Goal: Register for event/course

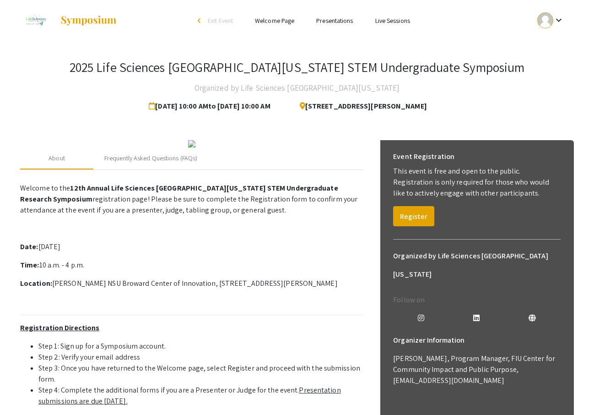
click at [566, 12] on div "keyboard_arrow_down" at bounding box center [551, 20] width 32 height 21
click at [540, 40] on button "My Account" at bounding box center [556, 45] width 56 height 22
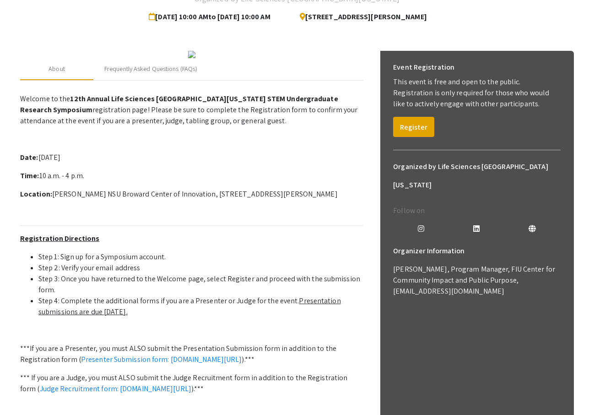
scroll to position [96, 0]
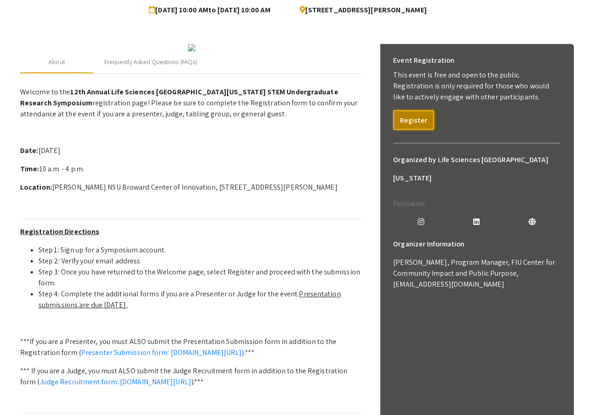
drag, startPoint x: 410, startPoint y: 112, endPoint x: 529, endPoint y: -19, distance: 176.7
click at [529, 0] on html "Skip navigation arrow_back_ios Exit Event Welcome Page Presentations Live Sessi…" at bounding box center [297, 111] width 594 height 415
click at [418, 114] on button "Register" at bounding box center [413, 120] width 41 height 20
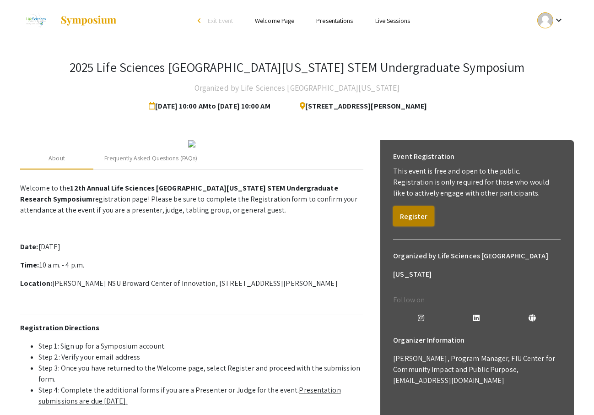
click at [418, 212] on button "Register" at bounding box center [413, 216] width 41 height 20
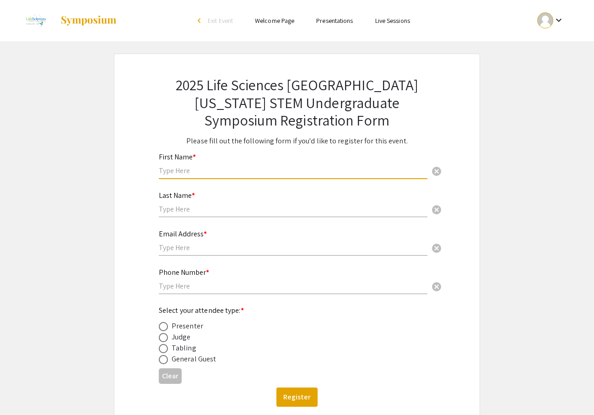
click at [334, 167] on input "text" at bounding box center [293, 171] width 269 height 10
type input "Annabelle"
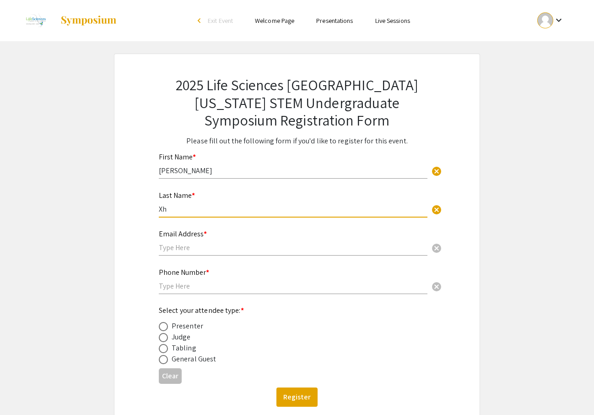
type input "X"
type input "Chang"
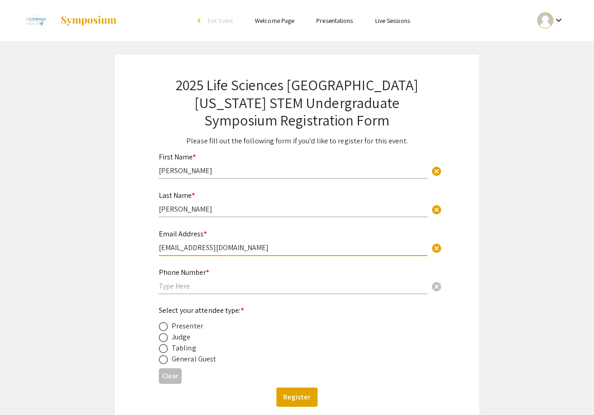
type input "ac5034@mynsu.nova.edu"
click at [268, 291] on div "Phone Number * cancel" at bounding box center [293, 276] width 269 height 35
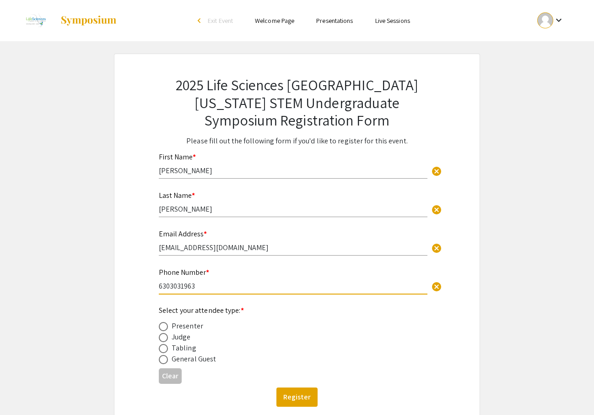
type input "6303031963"
click at [115, 287] on div "2025 Life Sciences South Florida STEM Undergraduate Symposium Registration Form…" at bounding box center [297, 241] width 366 height 375
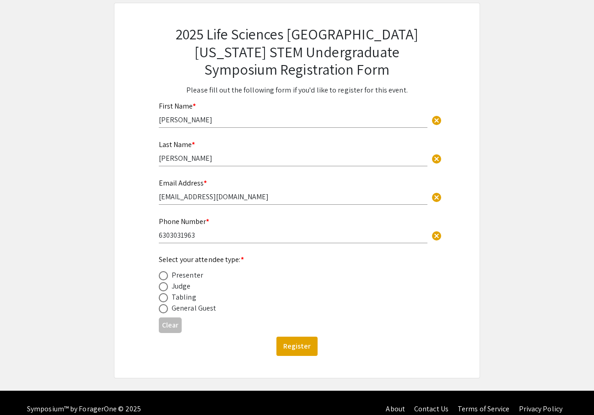
scroll to position [64, 0]
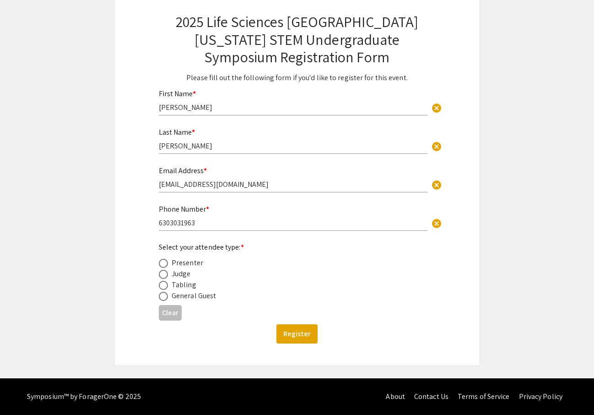
click at [163, 265] on span at bounding box center [163, 263] width 9 height 9
click at [163, 265] on input "radio" at bounding box center [163, 263] width 9 height 9
radio input "true"
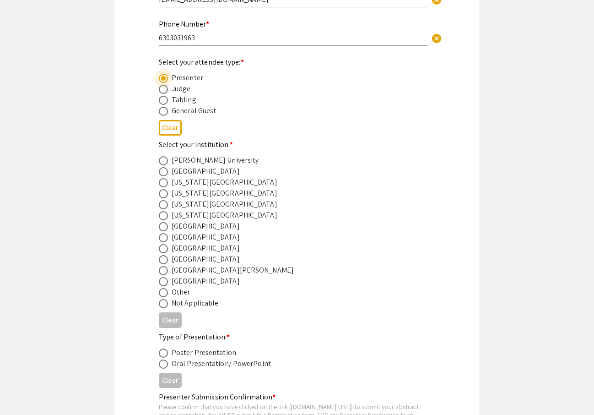
scroll to position [250, 0]
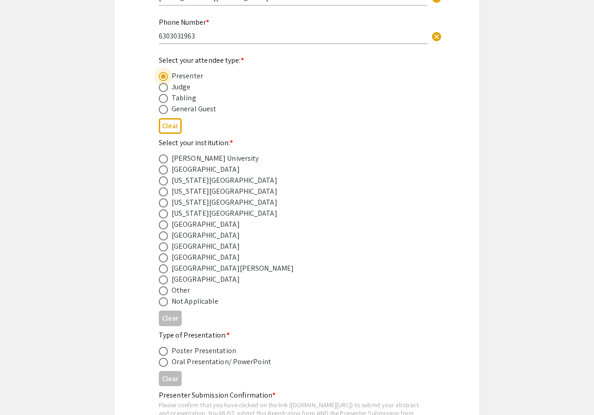
click at [163, 247] on span at bounding box center [163, 246] width 9 height 9
click at [163, 247] on input "radio" at bounding box center [163, 246] width 9 height 9
radio input "true"
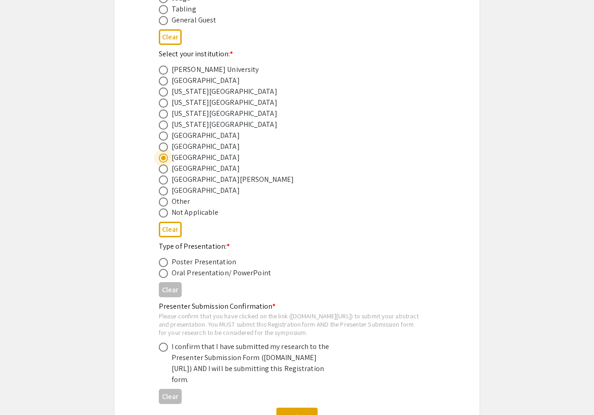
scroll to position [342, 0]
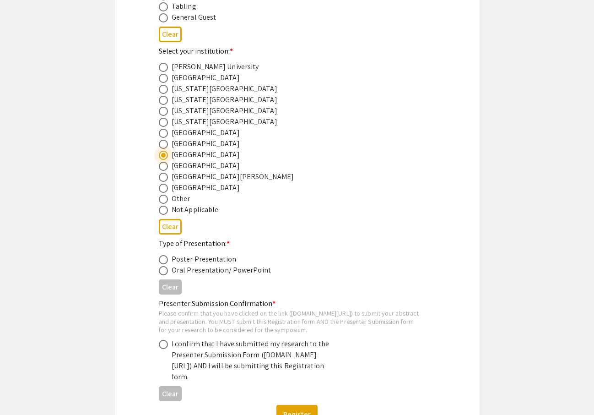
click at [163, 263] on span at bounding box center [163, 259] width 9 height 9
click at [163, 263] on input "radio" at bounding box center [163, 259] width 9 height 9
radio input "true"
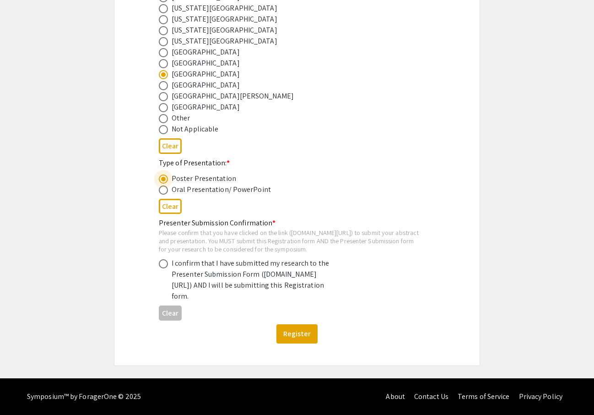
scroll to position [436, 0]
click at [164, 261] on span at bounding box center [163, 263] width 9 height 9
click at [164, 261] on input "radio" at bounding box center [163, 263] width 9 height 9
radio input "true"
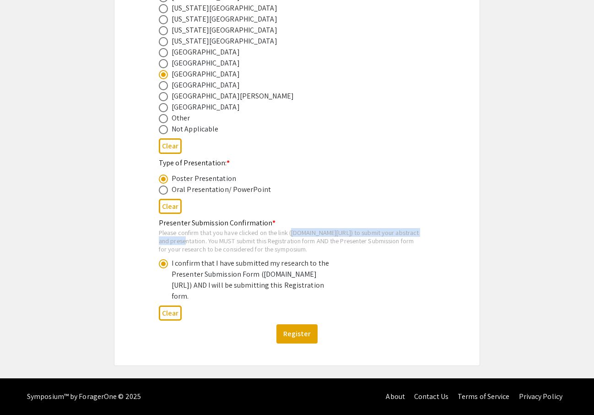
drag, startPoint x: 162, startPoint y: 231, endPoint x: 329, endPoint y: 231, distance: 167.1
click at [329, 231] on div "Please confirm that you have clicked on the link (symposium.foragerone.com/lssf…" at bounding box center [290, 241] width 262 height 24
copy div "symposium.foragerone.com/lssfsymposium2025/submission"
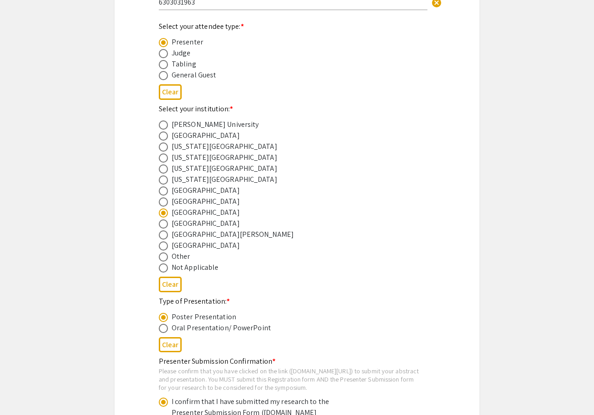
scroll to position [443, 0]
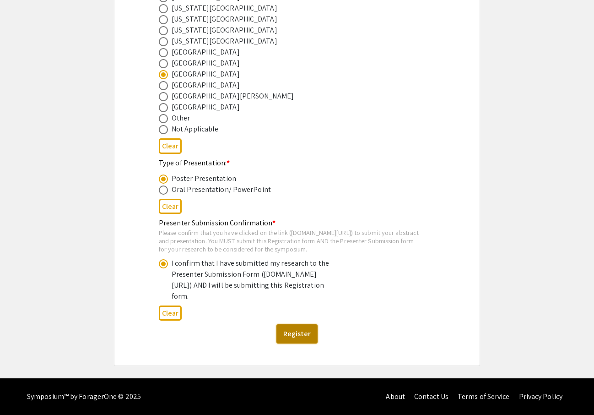
click at [294, 332] on button "Register" at bounding box center [297, 333] width 41 height 19
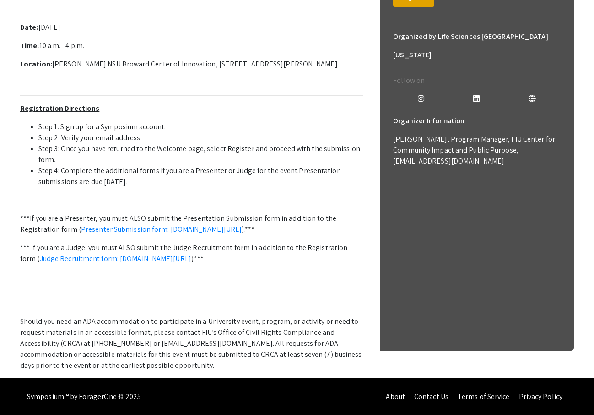
scroll to position [250, 0]
click at [165, 234] on link "Presenter Submission form: symposium.foragerone.com/lssfsymposium2025/submission" at bounding box center [161, 229] width 161 height 10
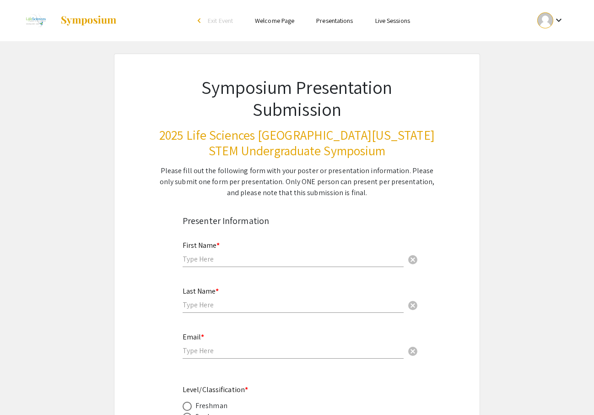
click at [294, 254] on div "First Name * cancel" at bounding box center [293, 249] width 221 height 35
type input "Annabelle"
type input "Chang"
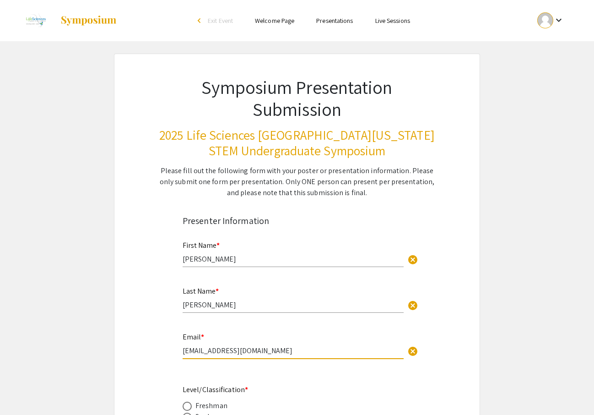
type input "ac5034@mynsu.nova.edu"
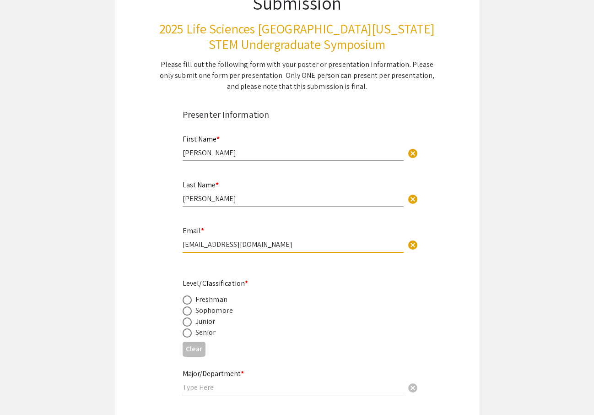
scroll to position [179, 0]
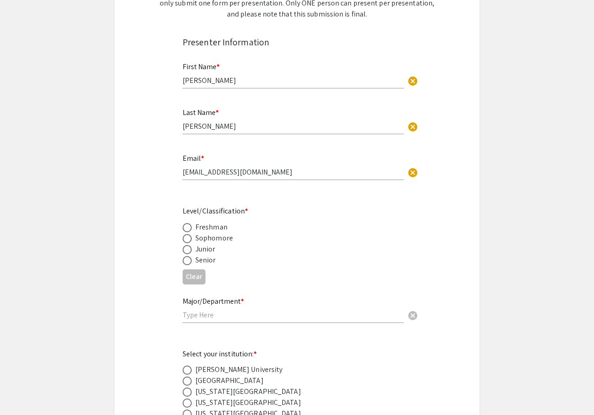
click at [214, 239] on div "Sophomore" at bounding box center [215, 238] width 38 height 11
click at [185, 241] on span at bounding box center [187, 238] width 9 height 9
click at [185, 241] on input "radio" at bounding box center [187, 238] width 9 height 9
radio input "true"
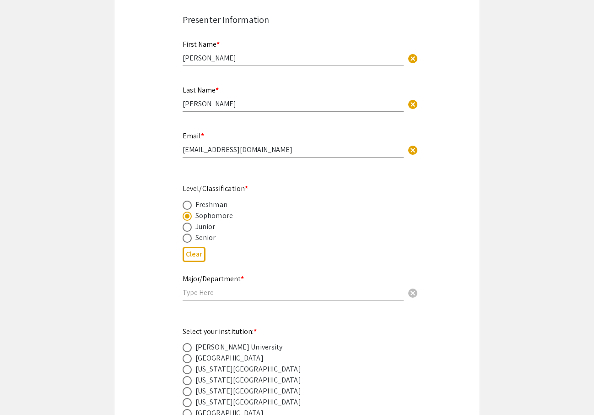
scroll to position [228, 0]
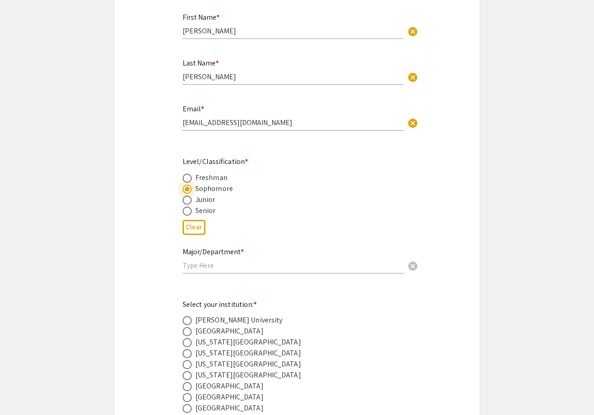
click at [196, 264] on input "text" at bounding box center [293, 266] width 221 height 10
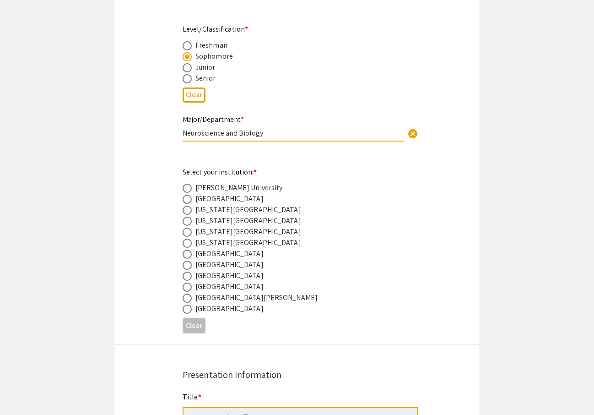
scroll to position [364, 0]
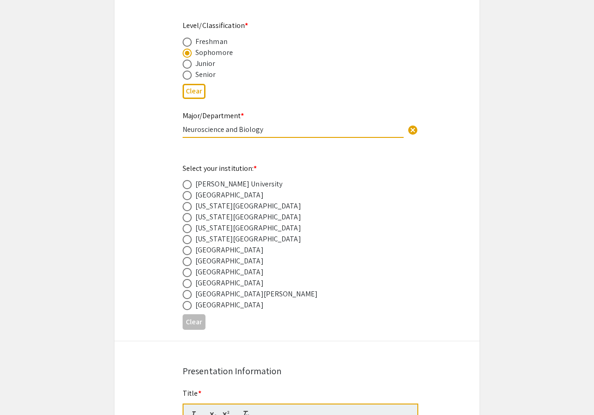
type input "Neuroscience and Biology"
click at [185, 275] on span at bounding box center [187, 272] width 9 height 9
click at [185, 275] on input "radio" at bounding box center [187, 272] width 9 height 9
radio input "true"
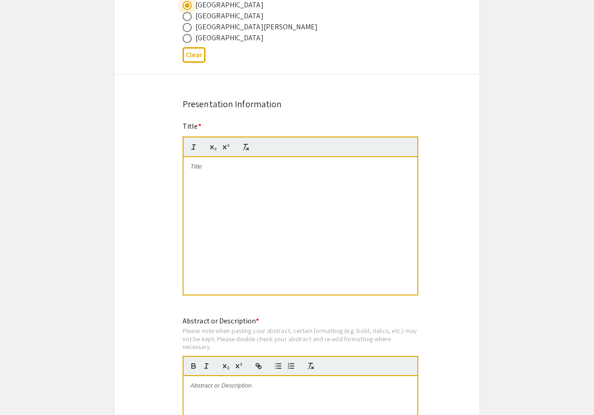
scroll to position [633, 0]
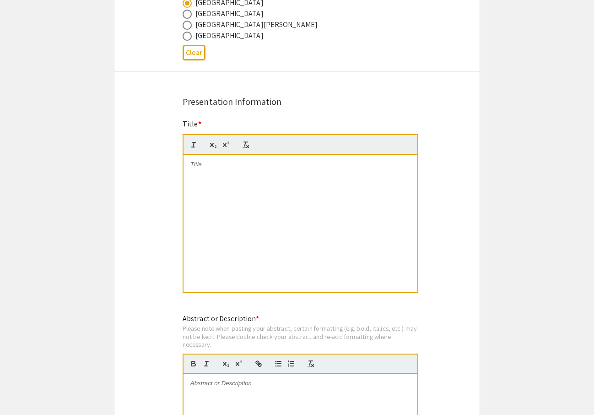
click at [259, 150] on div at bounding box center [301, 144] width 236 height 21
click at [250, 173] on div at bounding box center [301, 223] width 234 height 137
click at [271, 196] on div "Implementation of non-invasive brain stimulation therapies for Major Depressive…" at bounding box center [301, 223] width 234 height 137
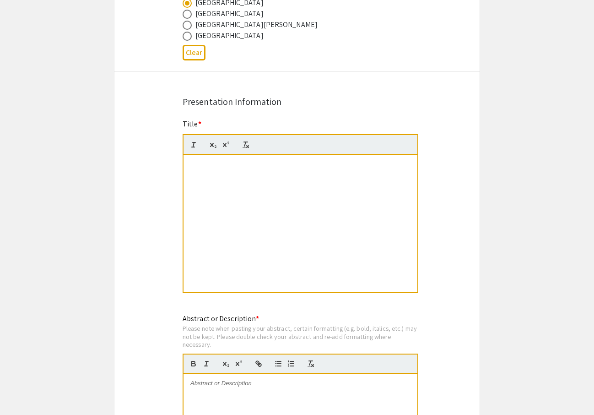
click at [271, 196] on div "Implementation of non-invasive brain stimulation therapies for Major Depressive…" at bounding box center [301, 223] width 234 height 137
click at [541, 67] on app-submissions "Symposium Presentation Submission 2025 Life Sciences South Florida STEM Undergr…" at bounding box center [297, 246] width 594 height 1653
click at [364, 182] on div "Implementation of non-invasive brain stimulation therapies for major depressive…" at bounding box center [301, 223] width 234 height 137
click at [491, 129] on app-submissions "Symposium Presentation Submission 2025 Life Sciences South Florida STEM Undergr…" at bounding box center [297, 246] width 594 height 1653
click at [475, 138] on div "Symposium Presentation Submission 2025 Life Sciences South Florida STEM Undergr…" at bounding box center [297, 246] width 366 height 1653
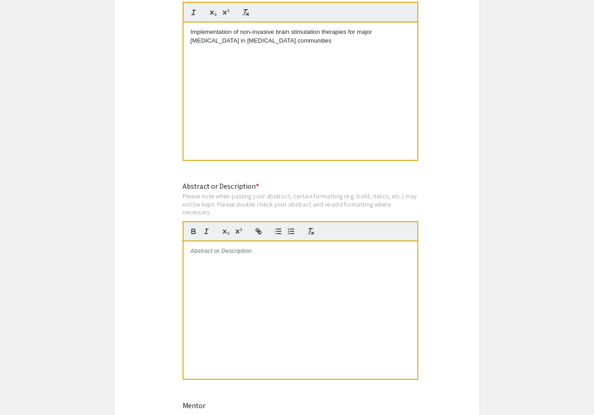
scroll to position [817, 0]
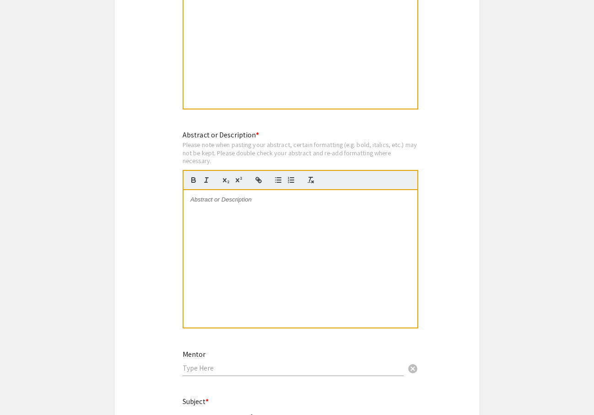
click at [286, 255] on div at bounding box center [301, 258] width 234 height 137
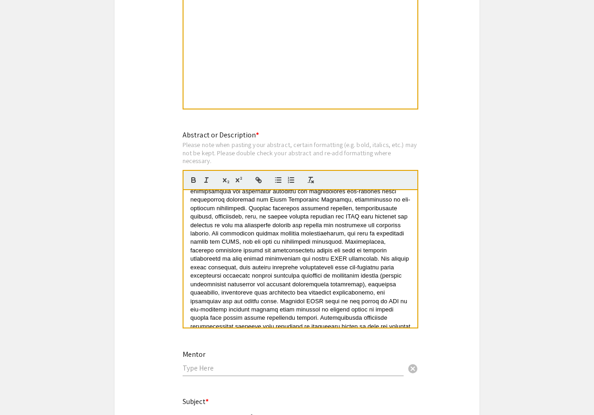
scroll to position [76, 0]
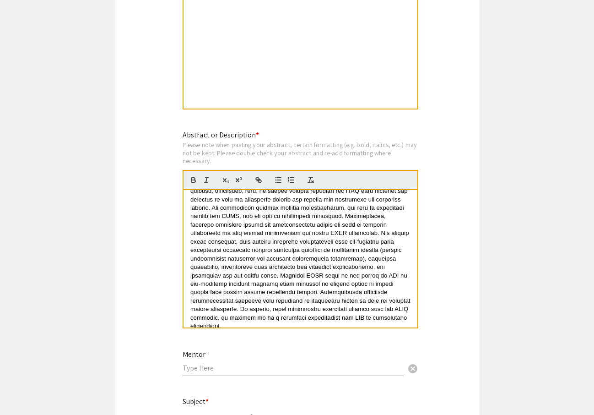
click at [287, 294] on span at bounding box center [301, 225] width 222 height 210
copy span "Non-invasive brain stimulation (NIBS) therapies are external methods aimed to i…"
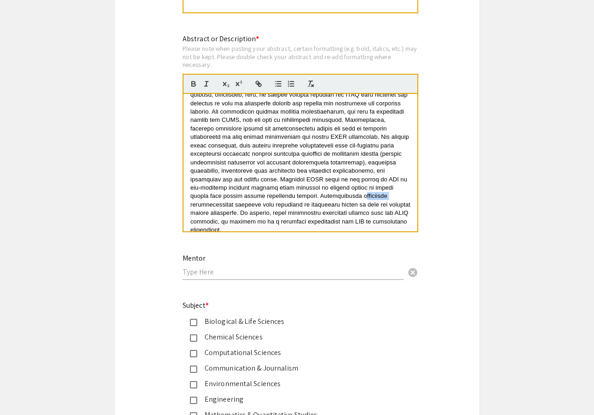
scroll to position [950, 0]
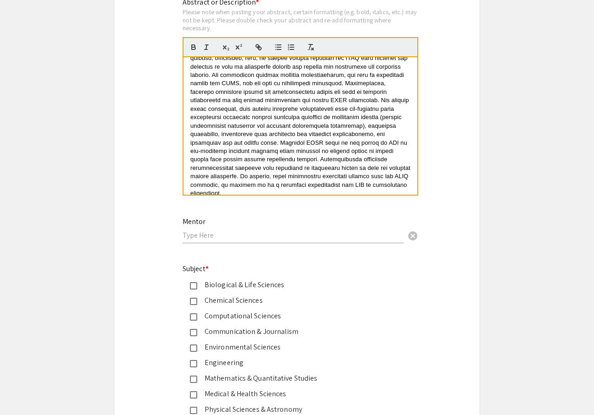
click at [259, 234] on input "text" at bounding box center [293, 235] width 221 height 10
type input "Neuroscience"
click at [416, 236] on span "cancel" at bounding box center [413, 235] width 11 height 11
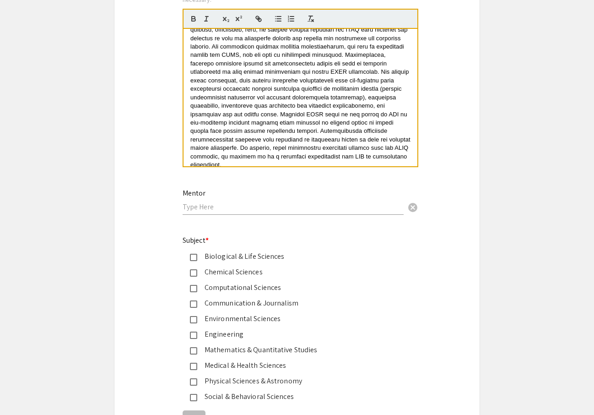
scroll to position [981, 0]
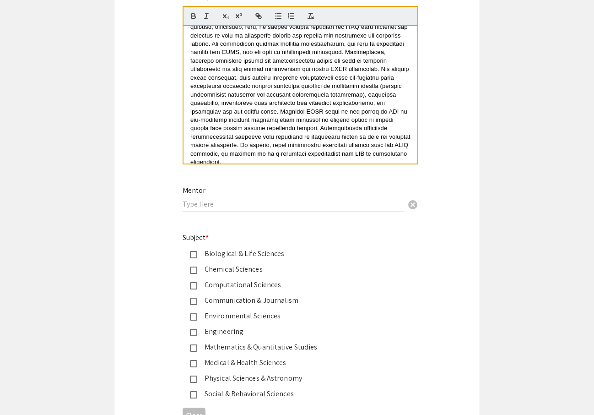
click at [264, 253] on div "Biological & Life Sciences" at bounding box center [293, 253] width 192 height 11
click at [218, 394] on div "Social & Behavioral Sciences" at bounding box center [293, 393] width 192 height 11
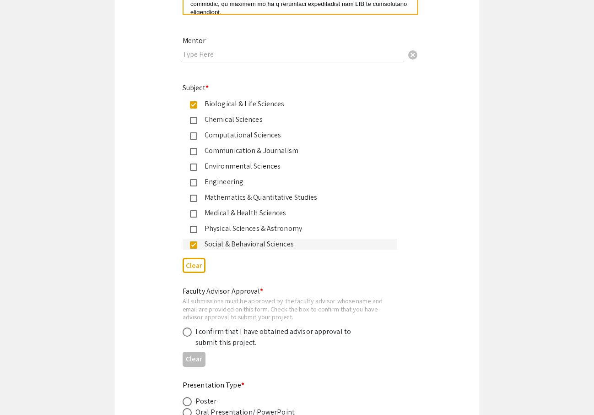
scroll to position [1134, 0]
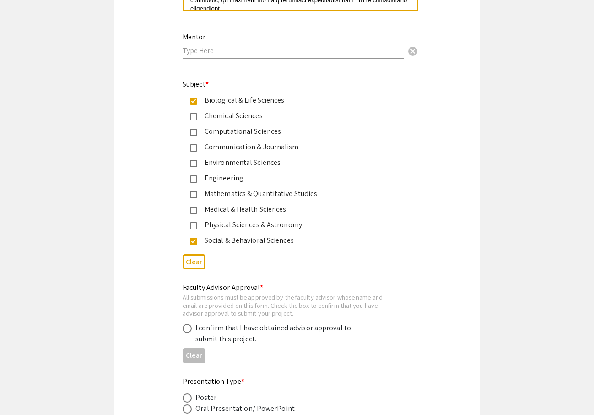
click at [190, 211] on mat-pseudo-checkbox at bounding box center [193, 210] width 7 height 7
click at [192, 103] on mat-pseudo-checkbox at bounding box center [193, 101] width 7 height 7
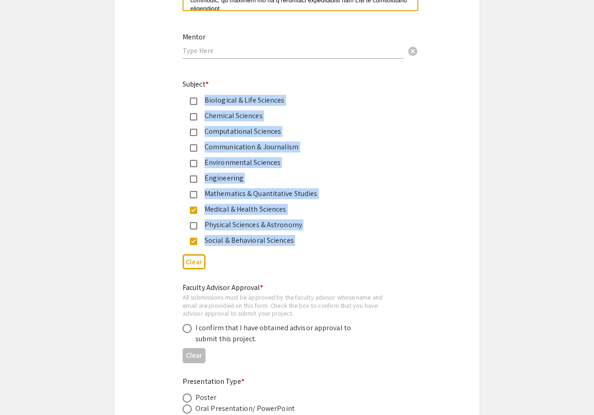
drag, startPoint x: 153, startPoint y: 93, endPoint x: 327, endPoint y: 255, distance: 237.8
copy app-form-preview-multi-select-field "Biological & Life Sciences Chemical Sciences Computational Sciences Communicati…"
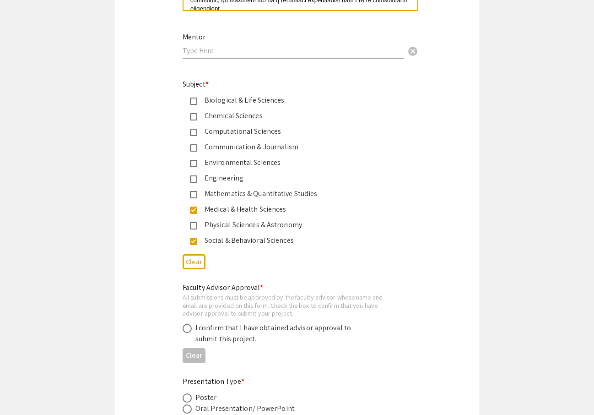
click at [124, 282] on div "Faculty Advisor Approval * All submissions must be approved by the faculty advi…" at bounding box center [296, 322] width 365 height 94
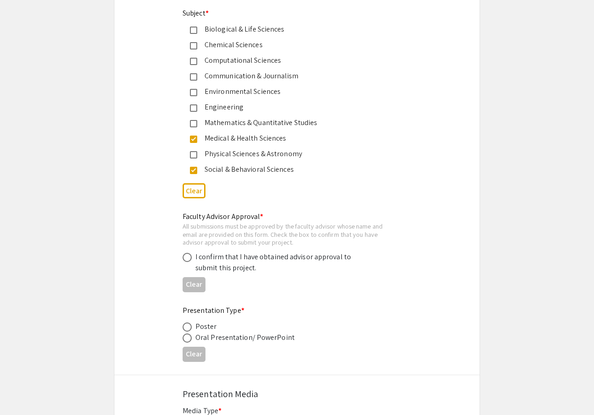
scroll to position [1207, 0]
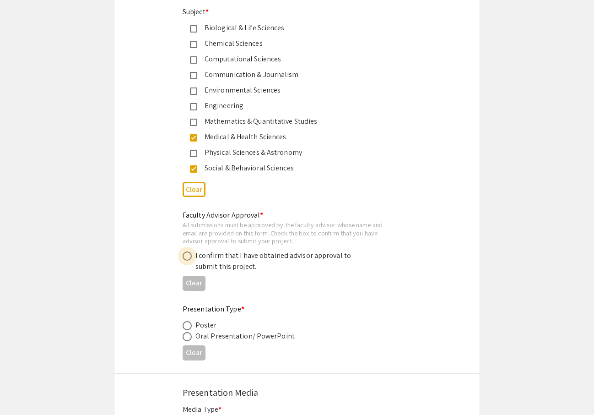
click at [188, 256] on span at bounding box center [187, 255] width 9 height 9
click at [188, 256] on input "radio" at bounding box center [187, 255] width 9 height 9
radio input "true"
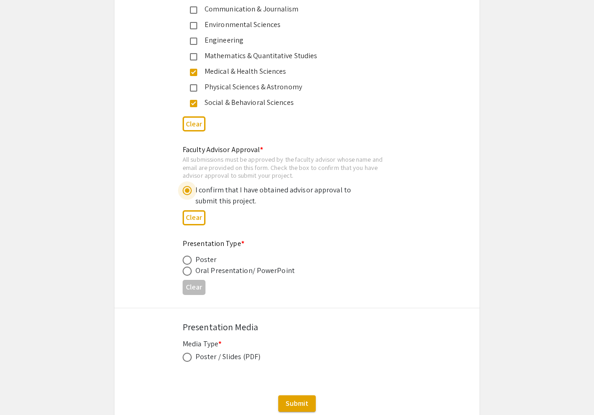
scroll to position [1280, 0]
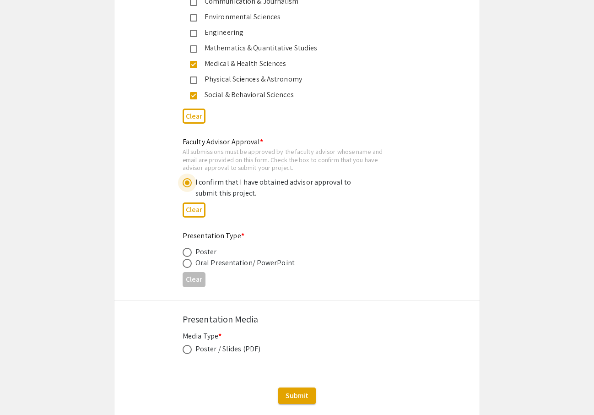
click at [187, 255] on span at bounding box center [187, 252] width 9 height 9
click at [187, 255] on input "radio" at bounding box center [187, 252] width 9 height 9
radio input "true"
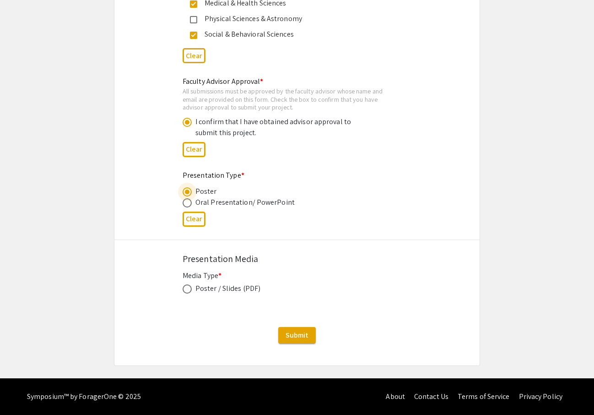
scroll to position [1342, 0]
click at [186, 289] on span at bounding box center [187, 288] width 9 height 9
click at [186, 289] on input "radio" at bounding box center [187, 288] width 9 height 9
radio input "true"
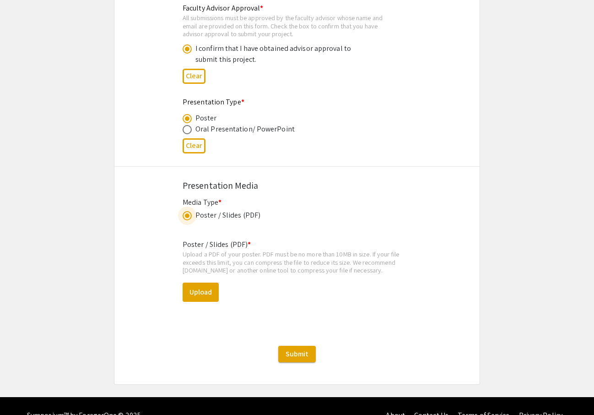
scroll to position [1435, 0]
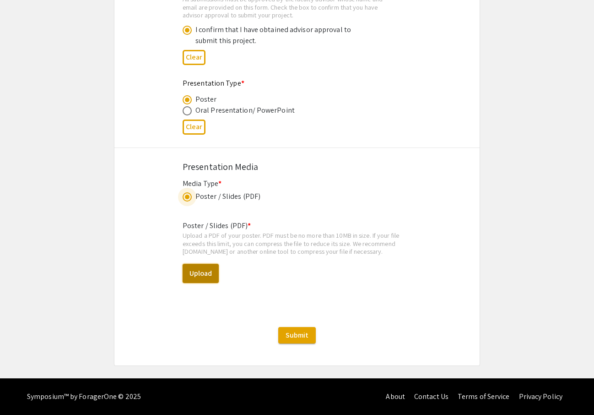
click at [207, 267] on button "Upload" at bounding box center [201, 273] width 36 height 19
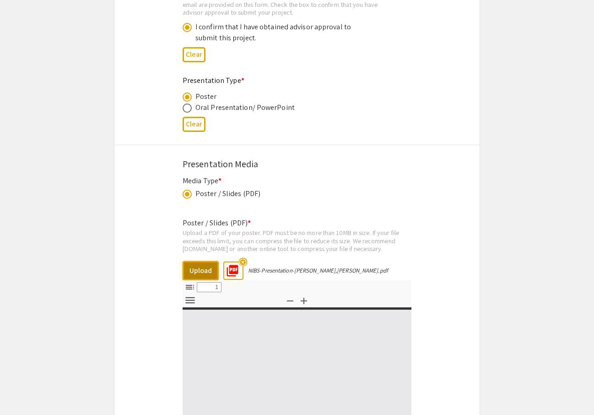
select select "custom"
type input "0"
select select "custom"
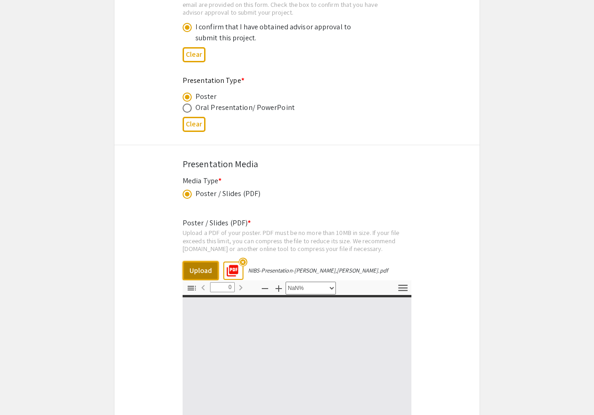
type input "1"
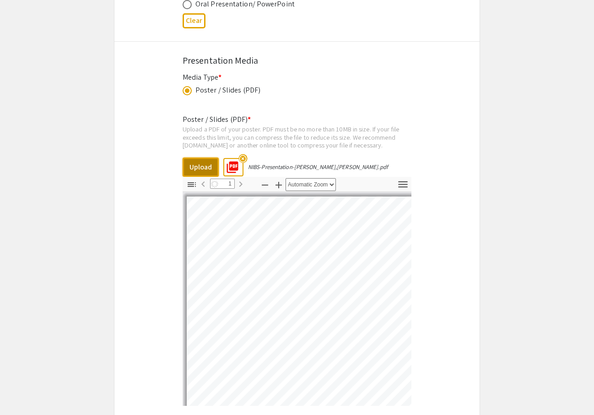
select select "auto"
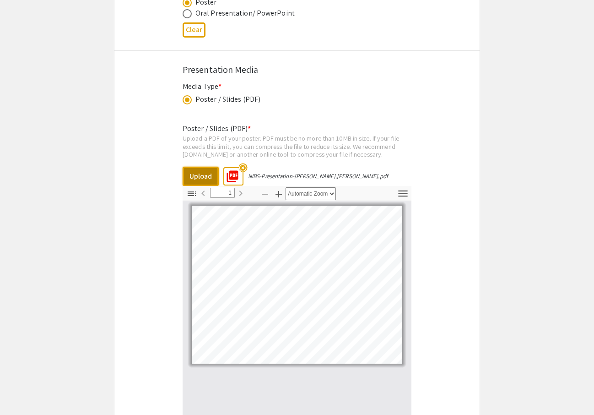
scroll to position [1527, 0]
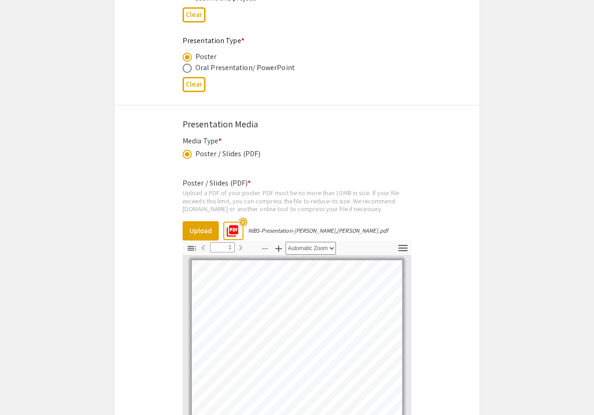
scroll to position [1675, 0]
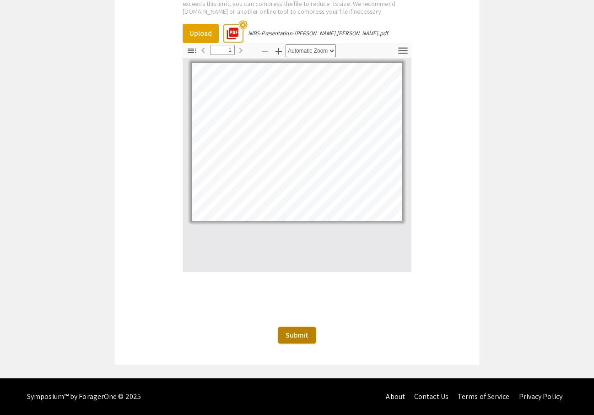
click at [308, 332] on span "Submit" at bounding box center [297, 335] width 23 height 10
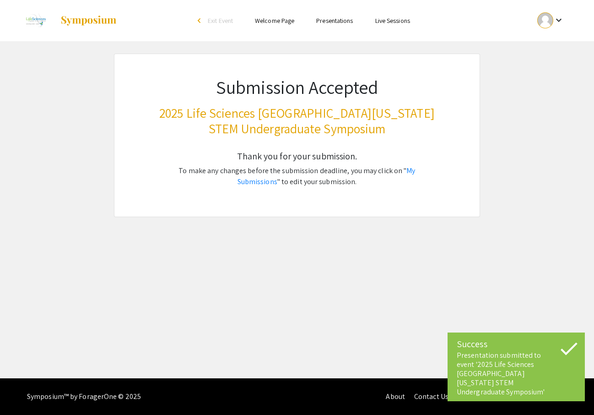
scroll to position [0, 0]
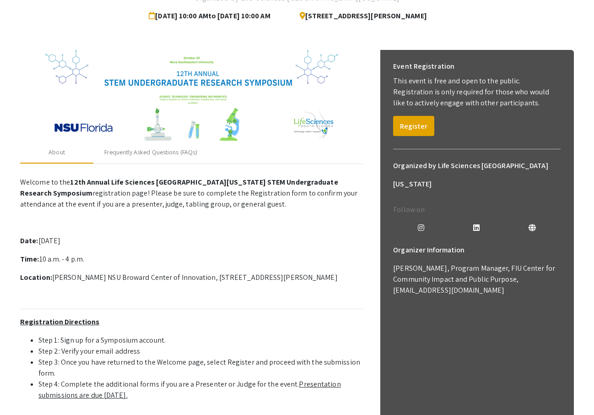
scroll to position [6, 0]
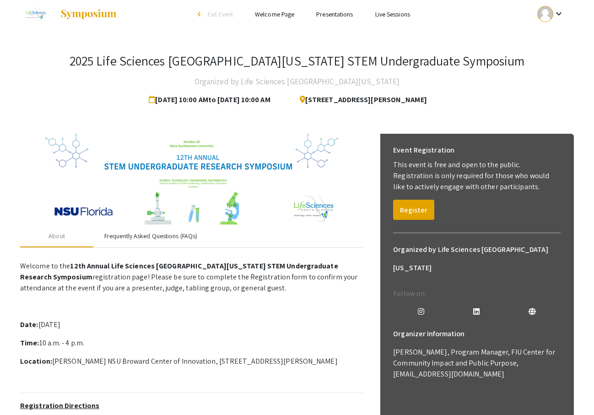
click at [170, 237] on div "Frequently Asked Questions (FAQs)" at bounding box center [150, 236] width 93 height 10
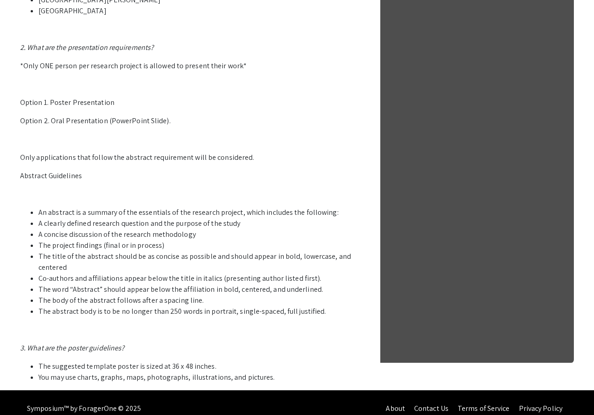
scroll to position [420, 0]
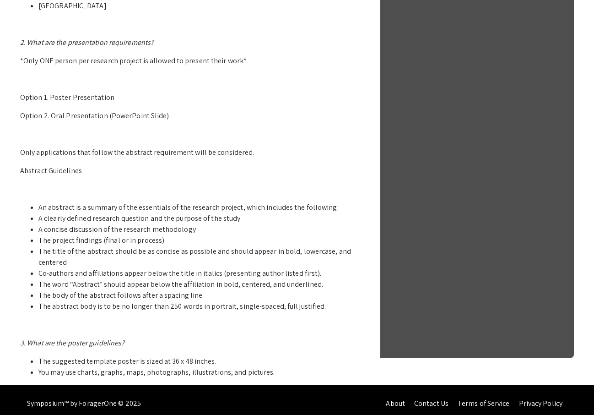
click at [252, 299] on li "The body of the abstract follows after a spacing line." at bounding box center [200, 295] width 325 height 11
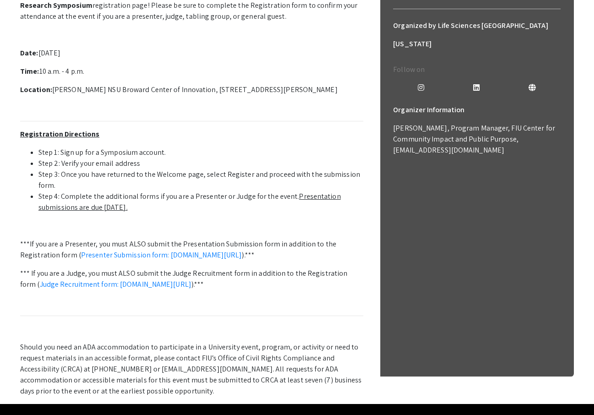
scroll to position [314, 0]
